Goal: Communication & Community: Answer question/provide support

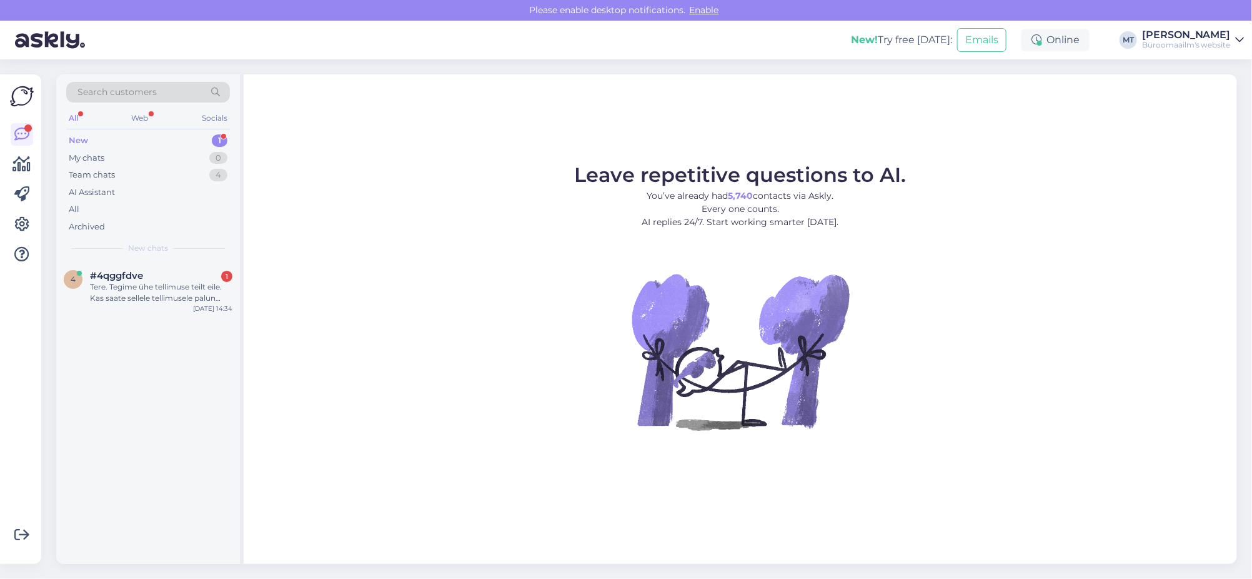
click at [80, 138] on div "New" at bounding box center [78, 140] width 19 height 12
click at [131, 291] on div "Tere. Tegime ühe tellimuse teilt eile. Kas saate sellele tellimusele palun lisa…" at bounding box center [161, 292] width 142 height 22
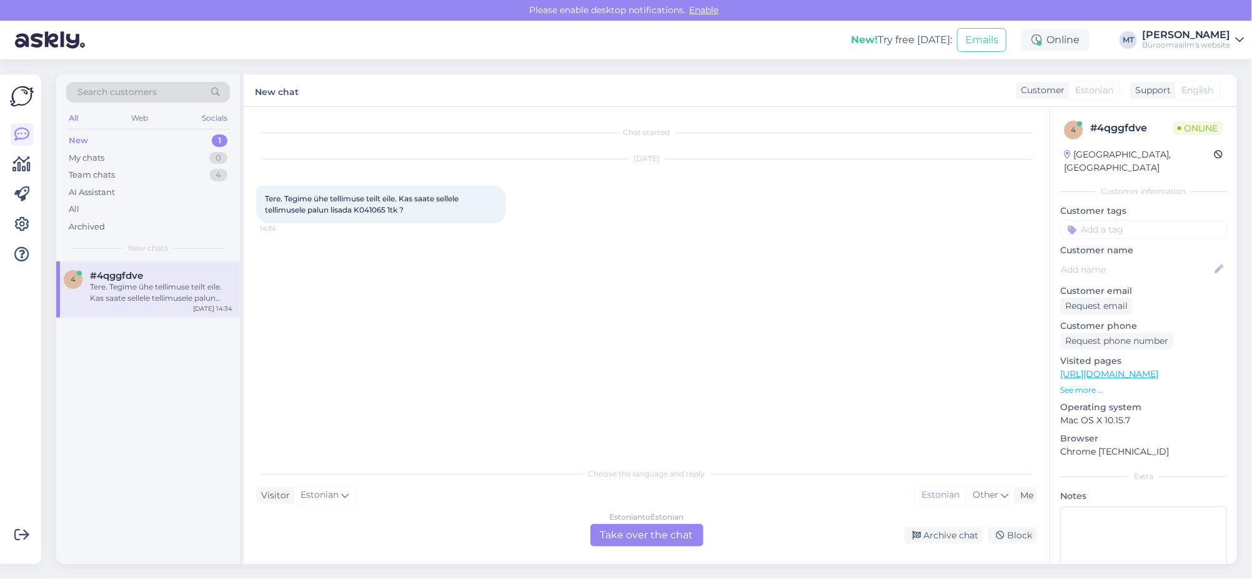
click at [637, 549] on div "Chat started Aug 26 2025 Tere. Tegime ühe tellimuse teilt eile. Kas saate selle…" at bounding box center [647, 335] width 806 height 457
click at [646, 533] on div "Estonian to Estonian Take over the chat" at bounding box center [647, 535] width 113 height 22
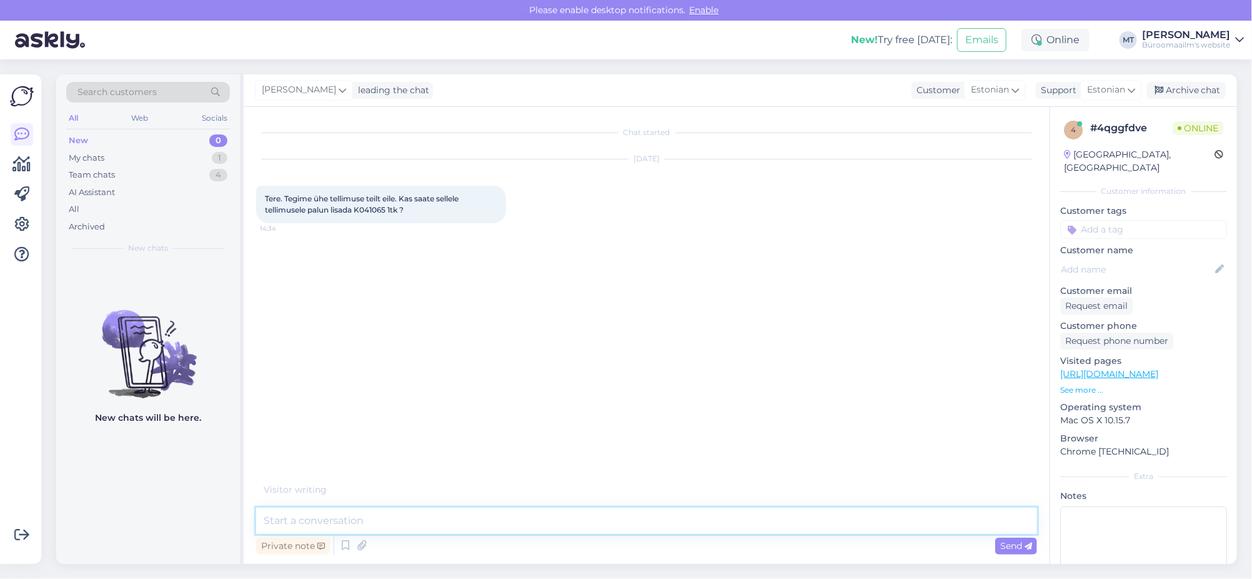
click at [390, 529] on textarea at bounding box center [646, 520] width 781 height 26
click at [509, 521] on textarea "Tere. Mis on tellimuse number mille tegite eile ? tavaliselt läheb tellimus koh…" at bounding box center [646, 520] width 781 height 26
type textarea "Tere. Mis on tellimuse number mille tegite eile ? Tavaliselt läheb tellimus koh…"
click at [1017, 541] on span "Send" at bounding box center [1016, 545] width 32 height 11
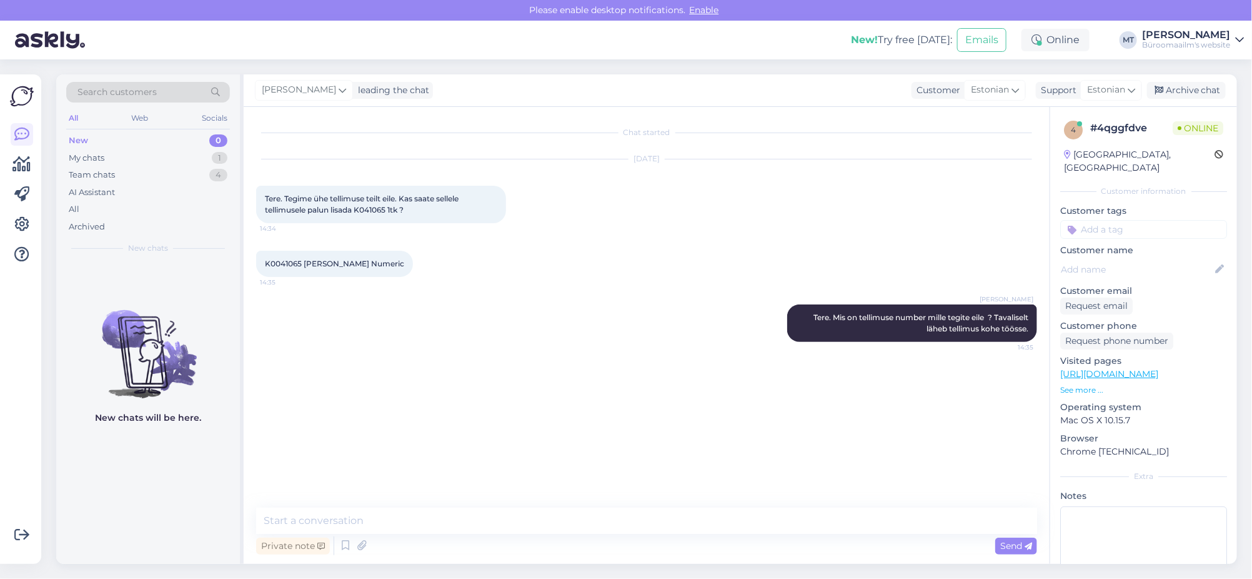
click at [285, 259] on span "K0041065 Sandberg Numeric" at bounding box center [334, 263] width 139 height 9
copy span "K0041065"
click at [387, 523] on textarea at bounding box center [646, 520] width 781 height 26
click at [84, 154] on div "My chats" at bounding box center [87, 158] width 36 height 12
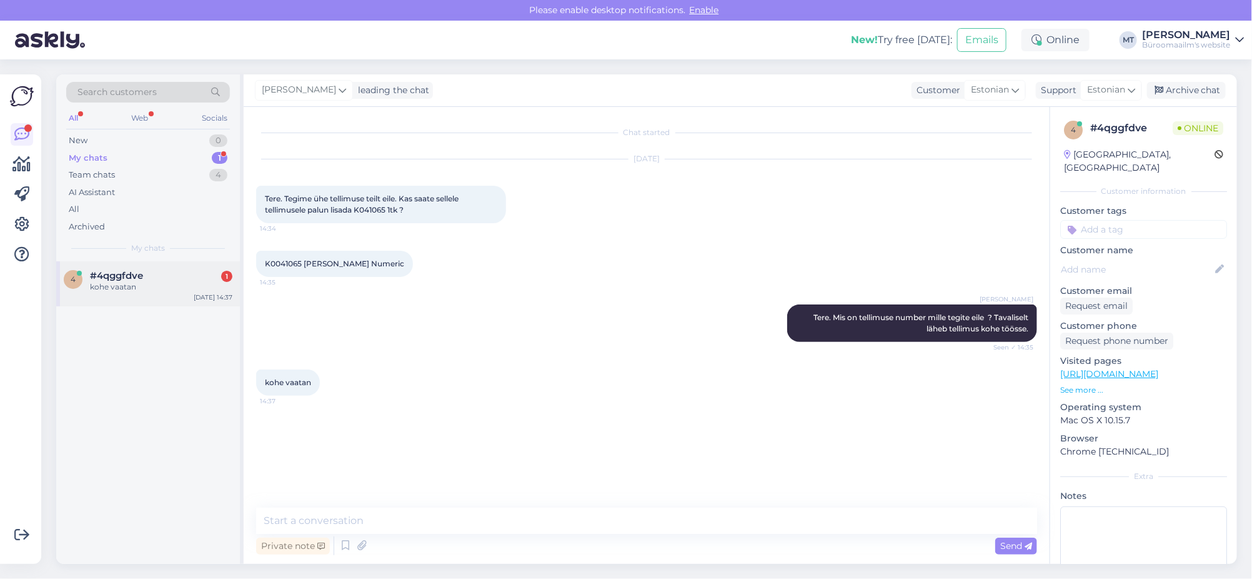
click at [92, 290] on div "kohe vaatan" at bounding box center [161, 286] width 142 height 11
click at [341, 517] on textarea at bounding box center [646, 520] width 781 height 26
click at [282, 433] on span "2000262390" at bounding box center [288, 435] width 46 height 9
copy div "2000262390 14:37"
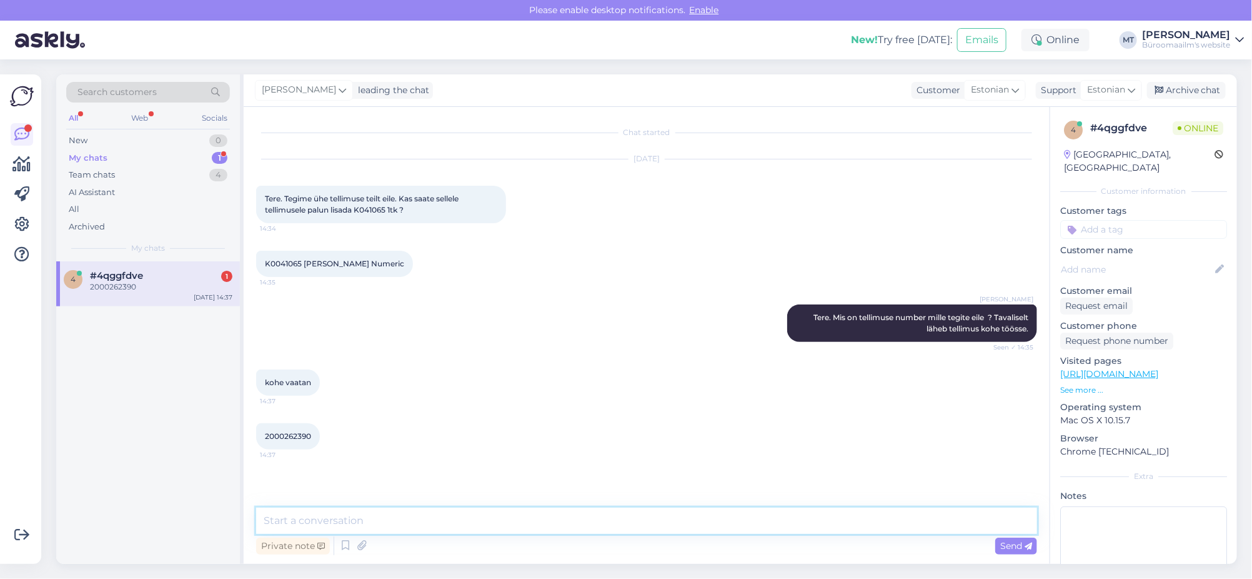
click at [327, 519] on textarea at bounding box center [646, 520] width 781 height 26
type textarea "See tellimus on juba komplekteeritud. Saame uue tellimuse vormistada."
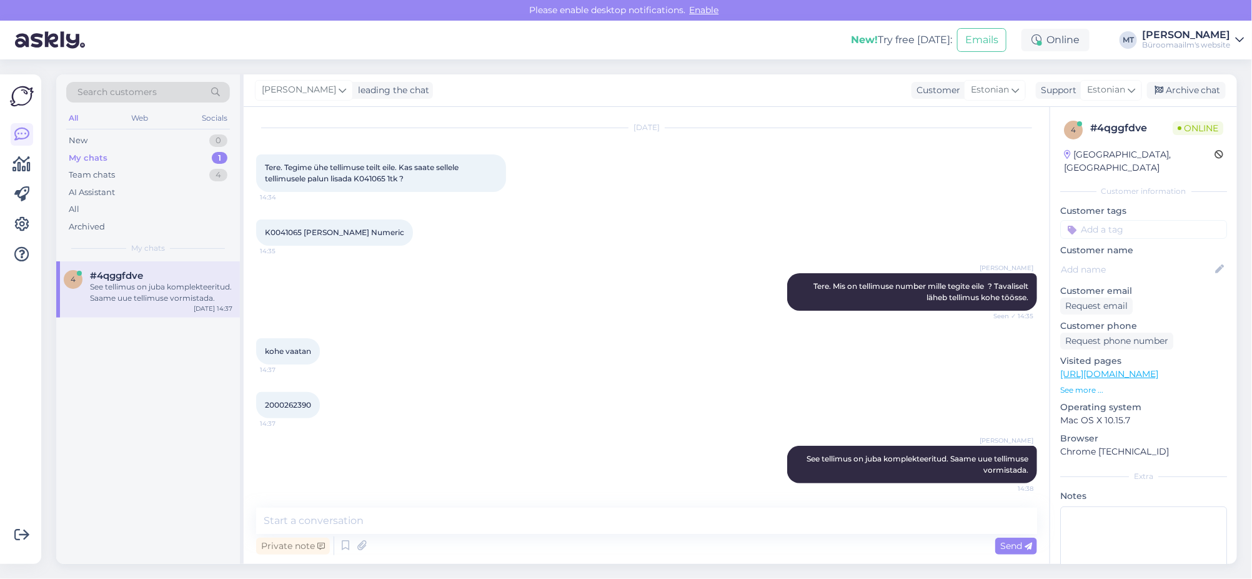
click at [281, 234] on span "K0041065 Sandberg Numeric" at bounding box center [334, 231] width 139 height 9
copy span "K0041065"
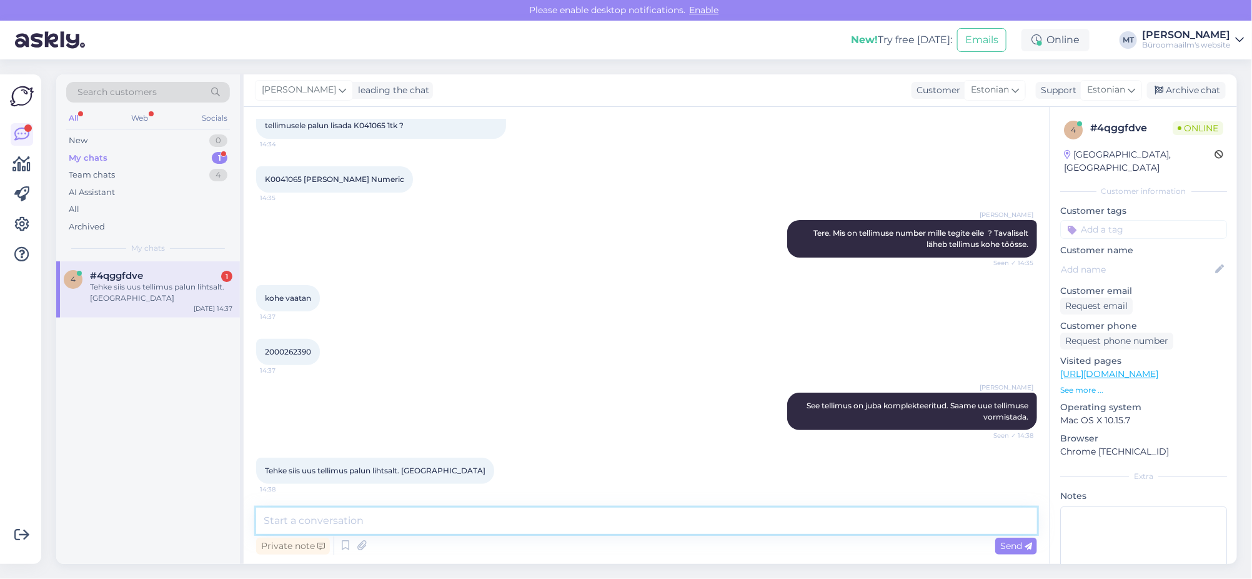
click at [379, 512] on textarea at bounding box center [646, 520] width 781 height 26
drag, startPoint x: 521, startPoint y: 527, endPoint x: 364, endPoint y: 525, distance: 156.9
click at [364, 525] on textarea "Aitäh. Vormistan j atranime soovitud kauba." at bounding box center [646, 520] width 781 height 26
type textarea "Aitäh. Vormistan ja tarnime soovitud kauba."
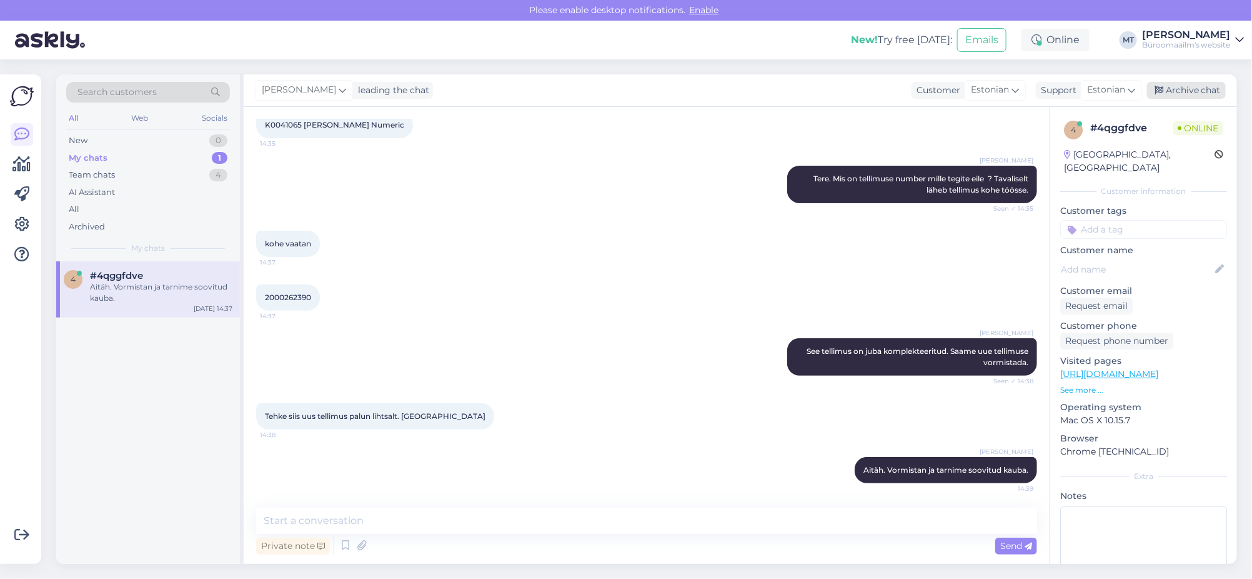
click at [1188, 86] on div "Archive chat" at bounding box center [1186, 90] width 79 height 17
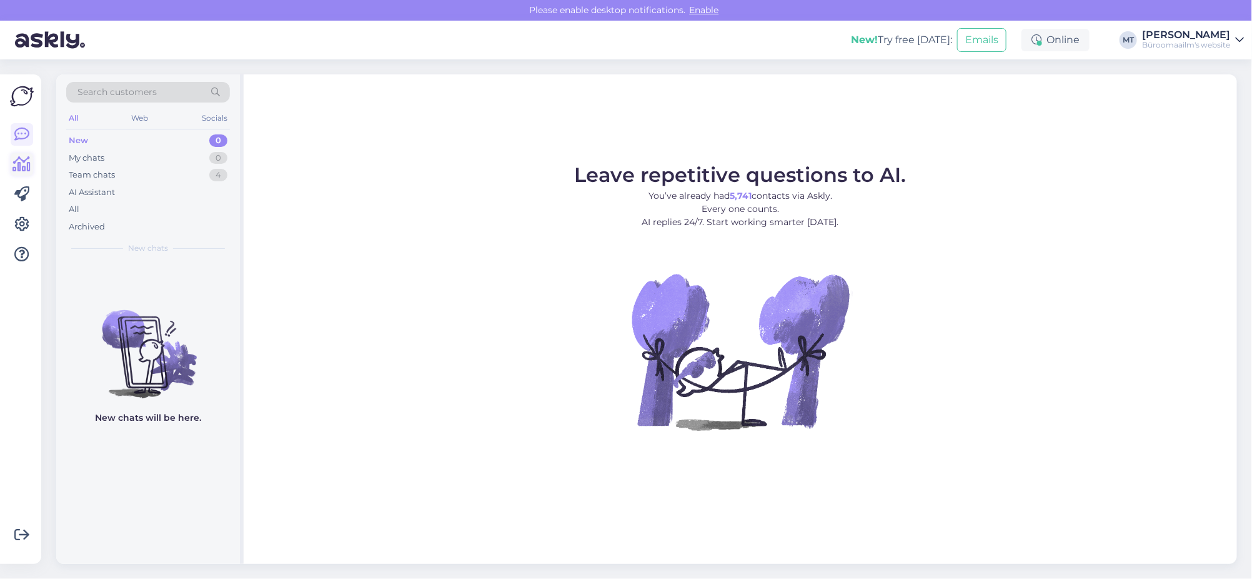
click at [20, 164] on icon at bounding box center [22, 164] width 18 height 15
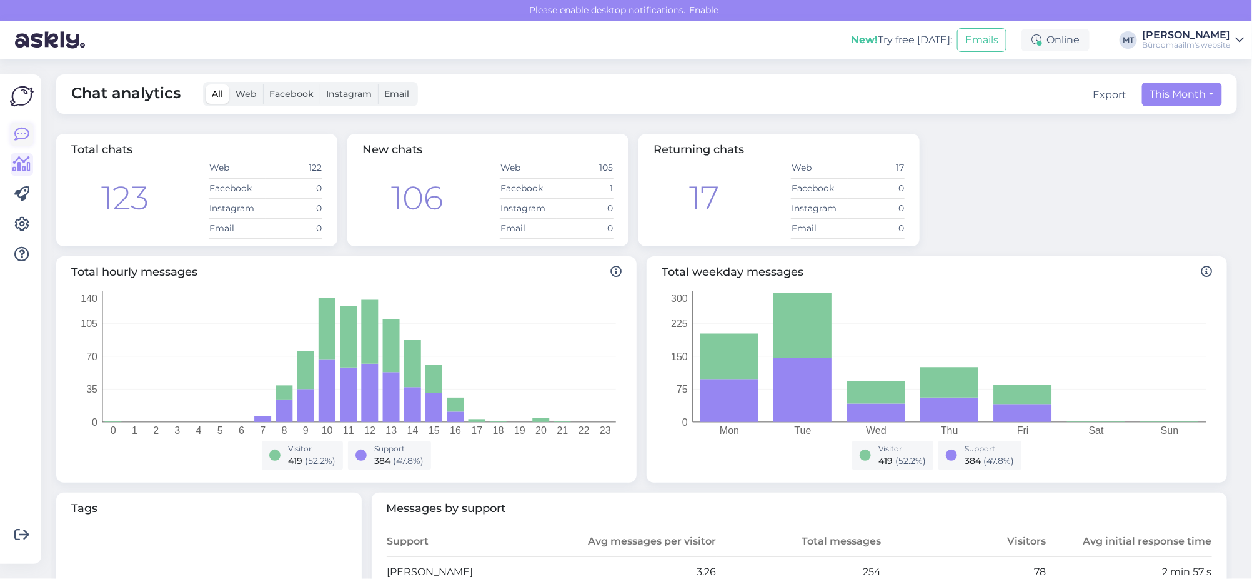
click at [23, 136] on icon at bounding box center [21, 134] width 15 height 15
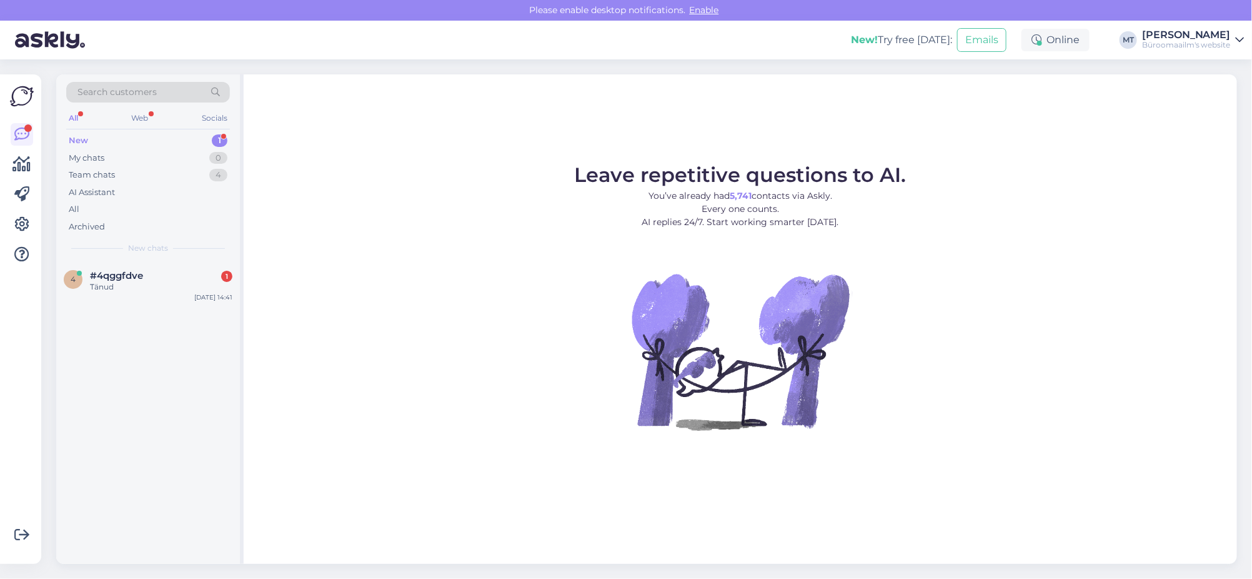
click at [73, 136] on div "New" at bounding box center [78, 140] width 19 height 12
click at [101, 288] on div "Tänud" at bounding box center [161, 286] width 142 height 11
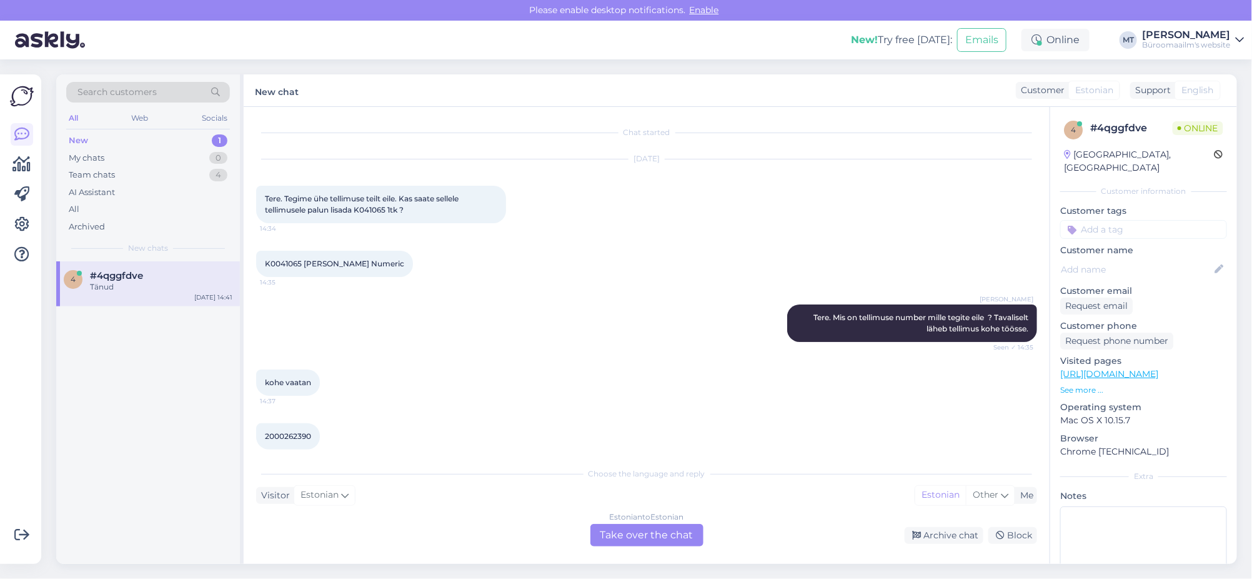
scroll to position [239, 0]
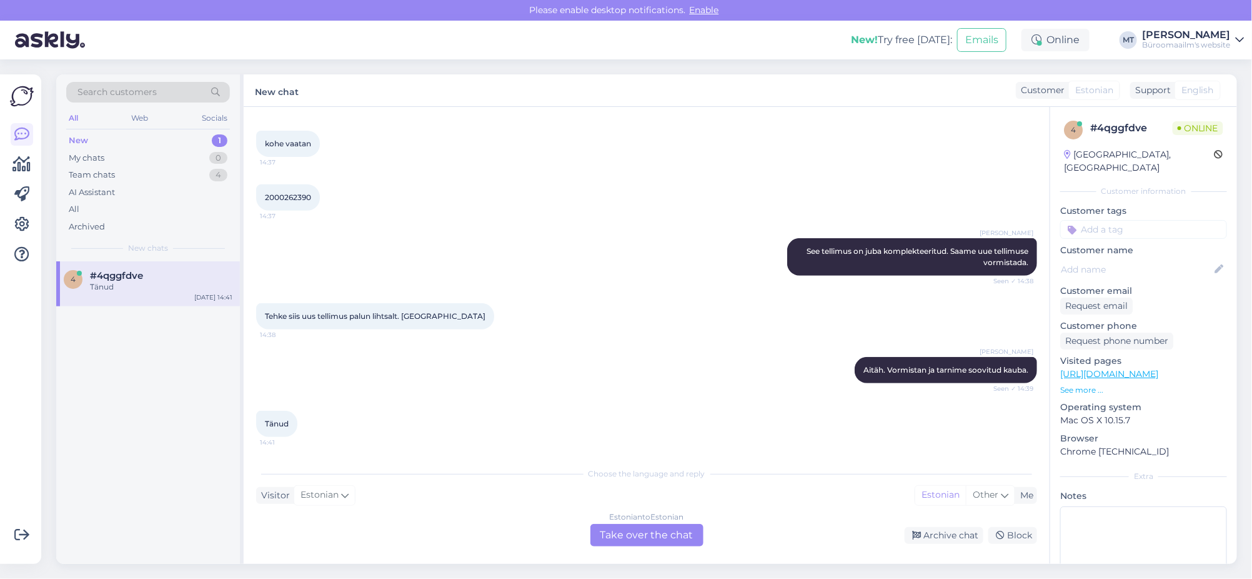
click at [686, 534] on div "Estonian to Estonian Take over the chat" at bounding box center [647, 535] width 113 height 22
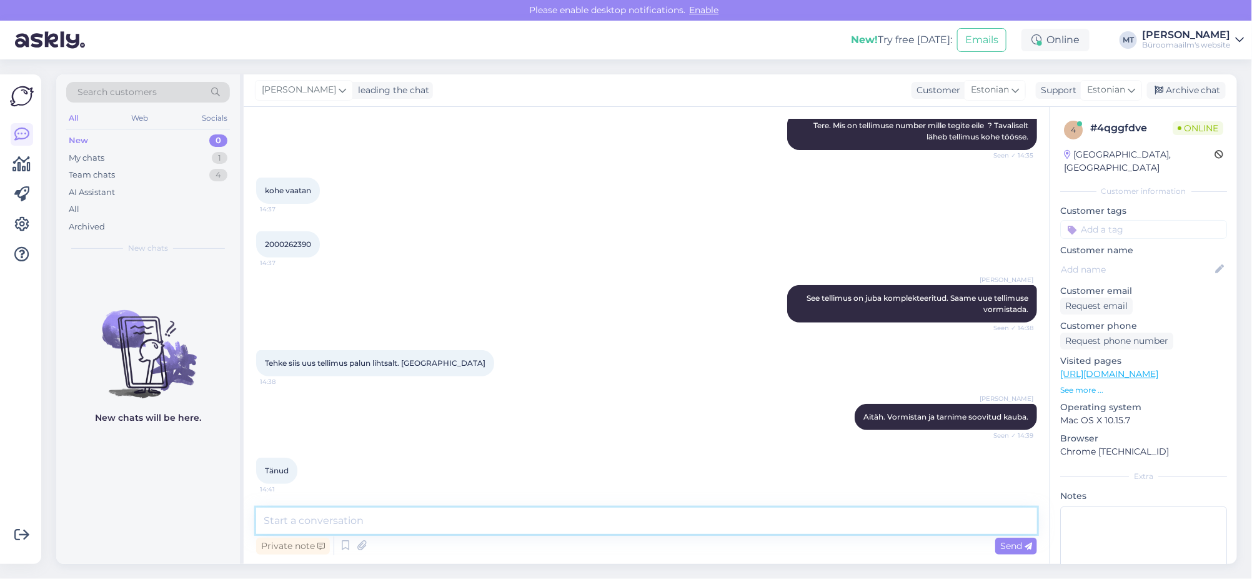
click at [357, 513] on textarea at bounding box center [646, 520] width 781 height 26
type textarea "Aitäh."
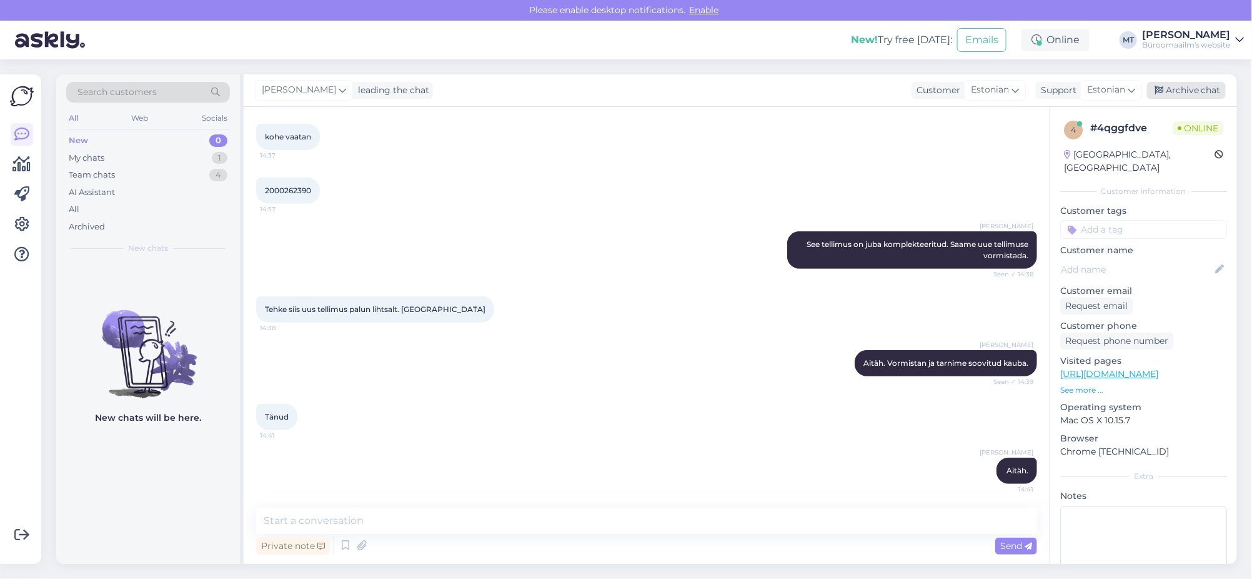
click at [1192, 93] on div "Archive chat" at bounding box center [1186, 90] width 79 height 17
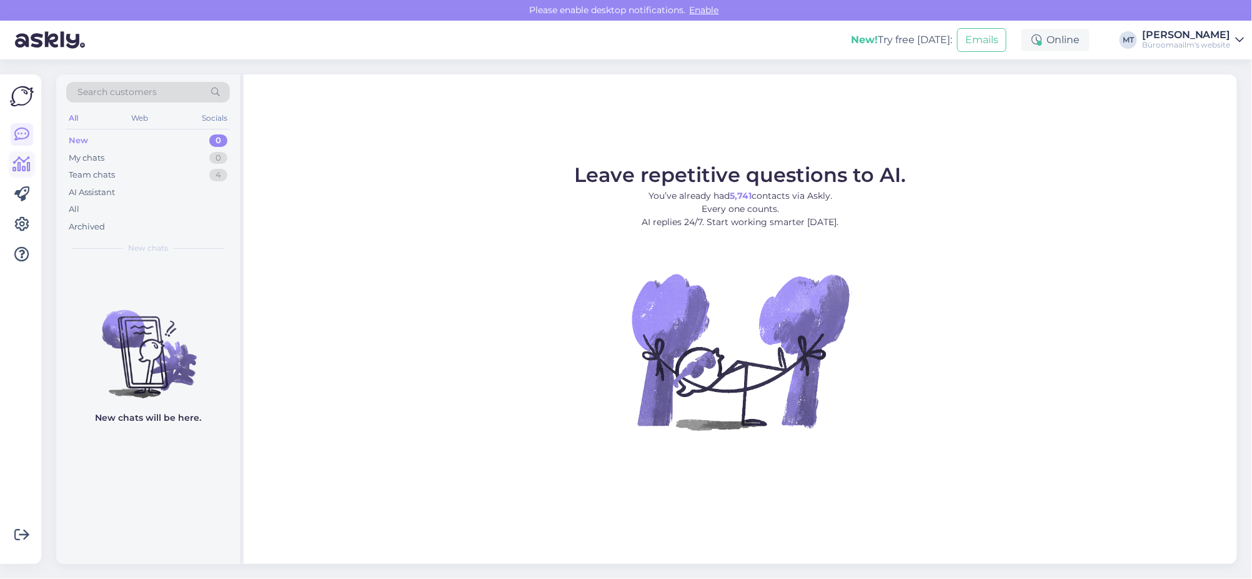
click at [18, 162] on icon at bounding box center [22, 164] width 18 height 15
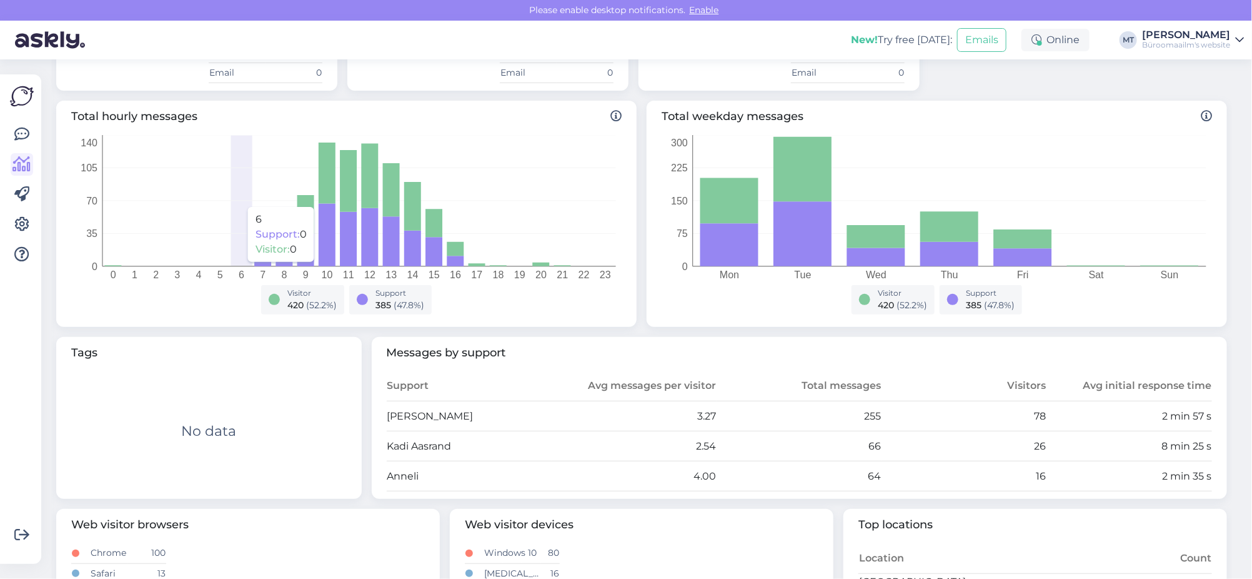
scroll to position [156, 0]
click at [21, 129] on icon at bounding box center [21, 134] width 15 height 15
